Goal: Information Seeking & Learning: Learn about a topic

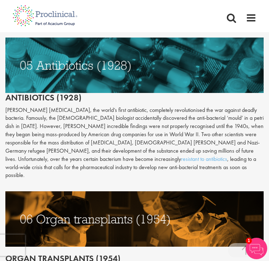
scroll to position [1074, 0]
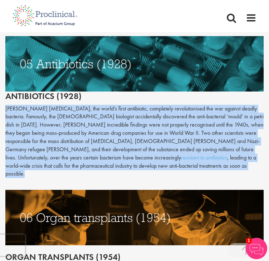
drag, startPoint x: 4, startPoint y: 94, endPoint x: 146, endPoint y: 146, distance: 151.0
click at [146, 146] on div "The top 10 medical advances in history Author: [PERSON_NAME] Posting date: [DAT…" at bounding box center [134, 19] width 269 height 1982
copy p "[PERSON_NAME] [MEDICAL_DATA], the world’s first antibiotic, completely revoluti…"
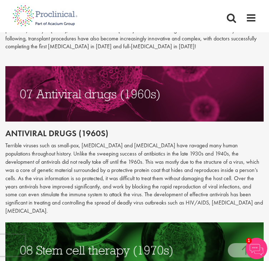
scroll to position [1352, 0]
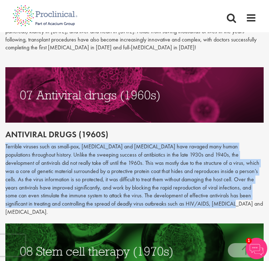
drag, startPoint x: 5, startPoint y: 120, endPoint x: 196, endPoint y: 180, distance: 199.8
click at [196, 180] on p "Terrible viruses such as small-pox, [MEDICAL_DATA] and [MEDICAL_DATA] have rava…" at bounding box center [134, 180] width 258 height 74
copy p "Terrible viruses such as small-pox, [MEDICAL_DATA] and [MEDICAL_DATA] have rava…"
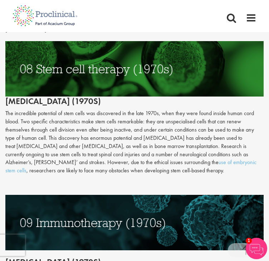
scroll to position [1512, 0]
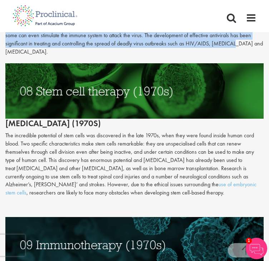
drag, startPoint x: 6, startPoint y: 105, endPoint x: 154, endPoint y: 160, distance: 158.2
click at [154, 160] on p "The incredible potential of stem cells was discovered in the late 1970s, when t…" at bounding box center [134, 164] width 258 height 65
copy p "The incredible potential of stem cells was discovered in the late 1970s, when t…"
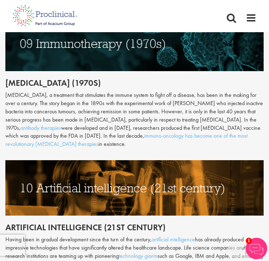
scroll to position [1715, 0]
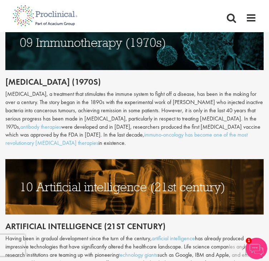
drag, startPoint x: 4, startPoint y: 61, endPoint x: 29, endPoint y: 114, distance: 58.2
copy div "[MEDICAL_DATA], a treatment that stimulates the immune system to fight off a di…"
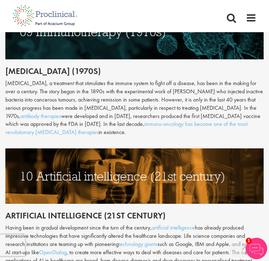
scroll to position [1761, 0]
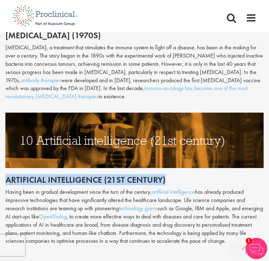
drag, startPoint x: 167, startPoint y: 147, endPoint x: 4, endPoint y: 148, distance: 162.6
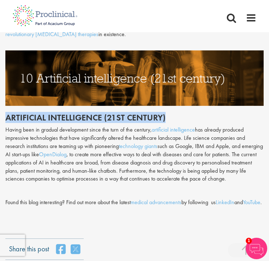
scroll to position [1824, 0]
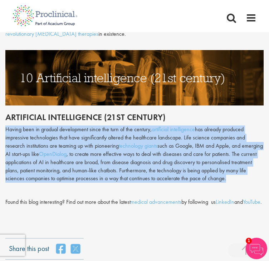
drag, startPoint x: 5, startPoint y: 98, endPoint x: 263, endPoint y: 146, distance: 261.9
click at [263, 146] on p "Having been in gradual development since the turn of the century, artificial in…" at bounding box center [134, 153] width 258 height 57
copy p "Having been in gradual development since the turn of the century, artificial in…"
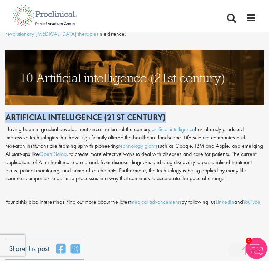
drag, startPoint x: 7, startPoint y: 84, endPoint x: 168, endPoint y: 76, distance: 161.3
copy h2 "Artificial intelligence (21st century)"
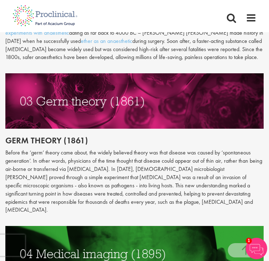
scroll to position [690, 0]
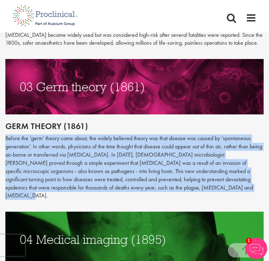
drag, startPoint x: 5, startPoint y: 129, endPoint x: 172, endPoint y: 180, distance: 174.7
click at [172, 180] on p "Before the ‘germ’ theory came about, the widely believed theory was that diseas…" at bounding box center [134, 166] width 258 height 65
copy p "Before the ‘germ’ theory came about, the widely believed theory was that diseas…"
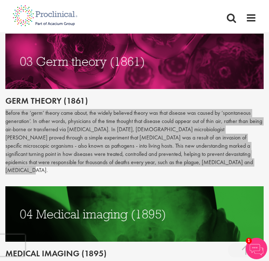
scroll to position [718, 0]
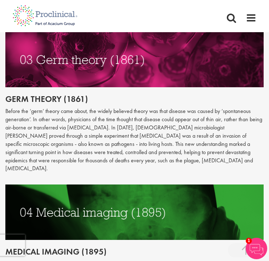
click at [132, 94] on h2 "Germ theory (1861)" at bounding box center [134, 98] width 258 height 9
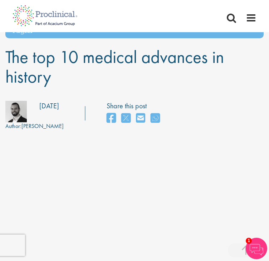
scroll to position [0, 0]
